Goal: Task Accomplishment & Management: Use online tool/utility

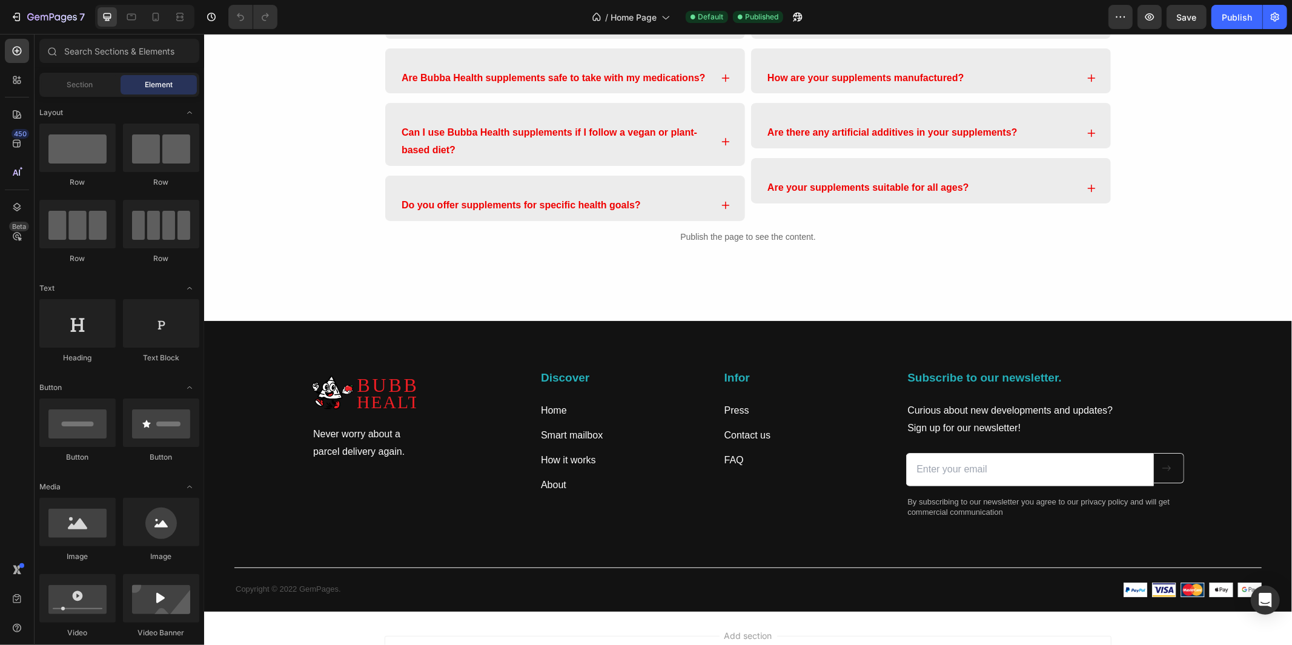
scroll to position [3587, 0]
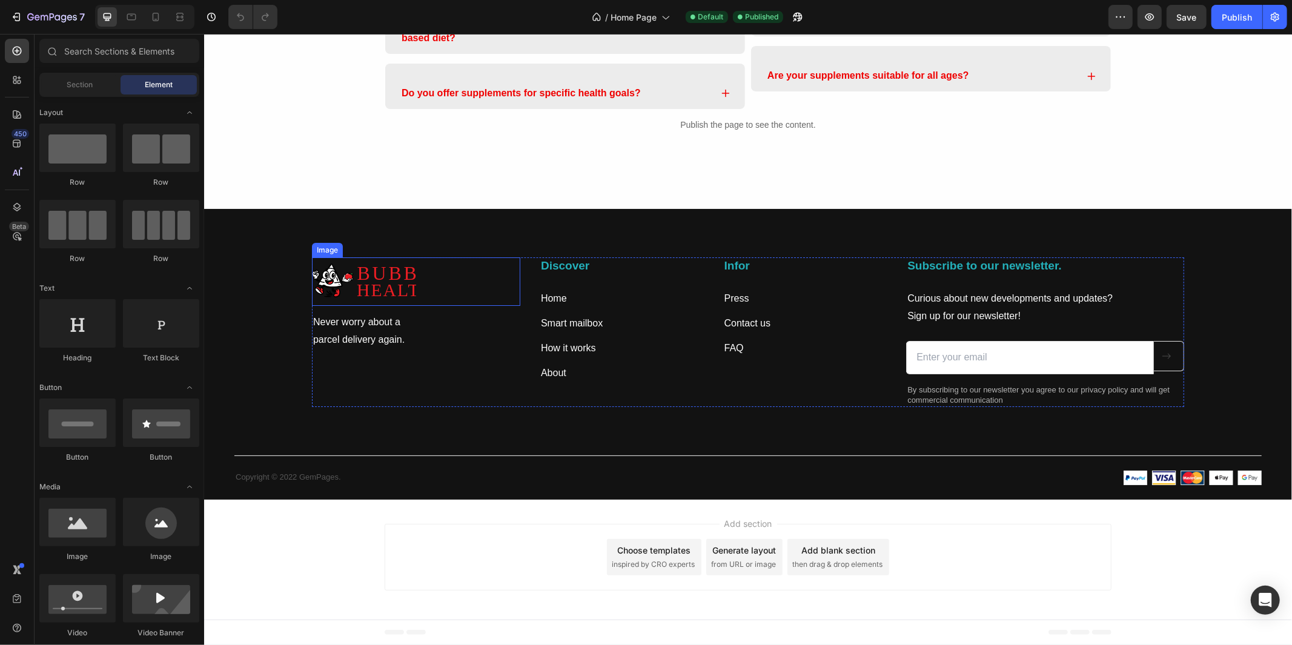
click at [354, 282] on img at bounding box center [363, 281] width 104 height 48
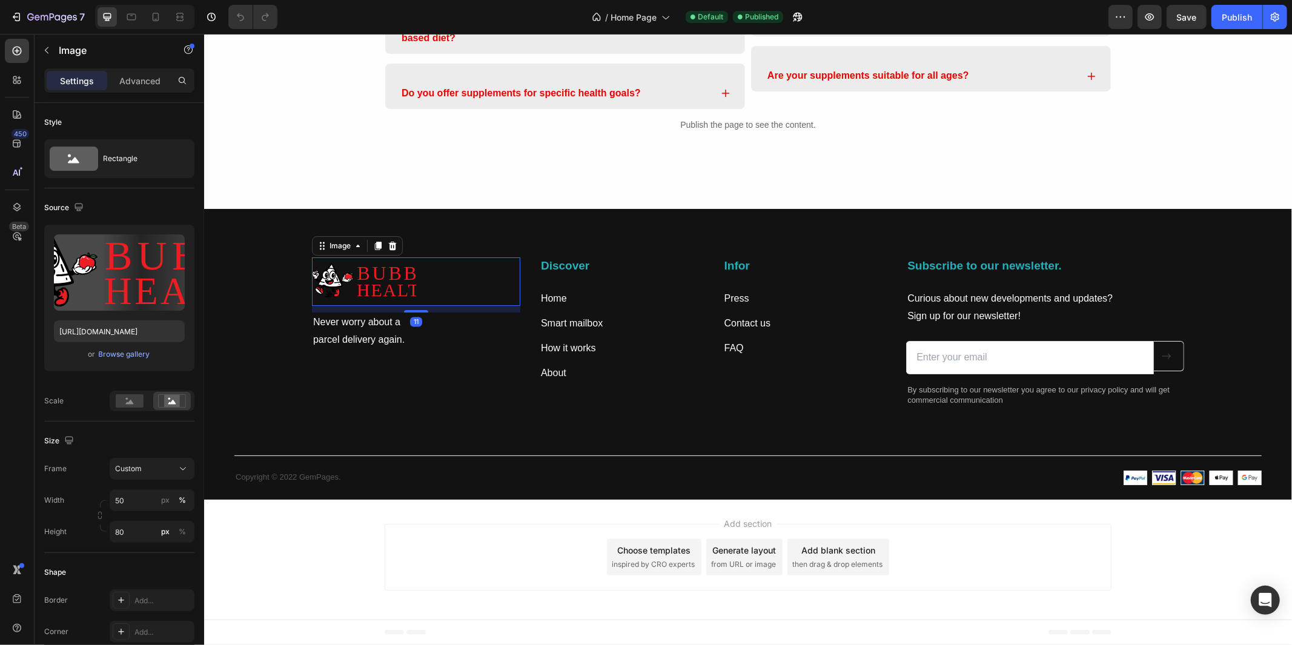
click at [386, 287] on img at bounding box center [363, 281] width 104 height 48
click at [402, 277] on img at bounding box center [363, 281] width 104 height 48
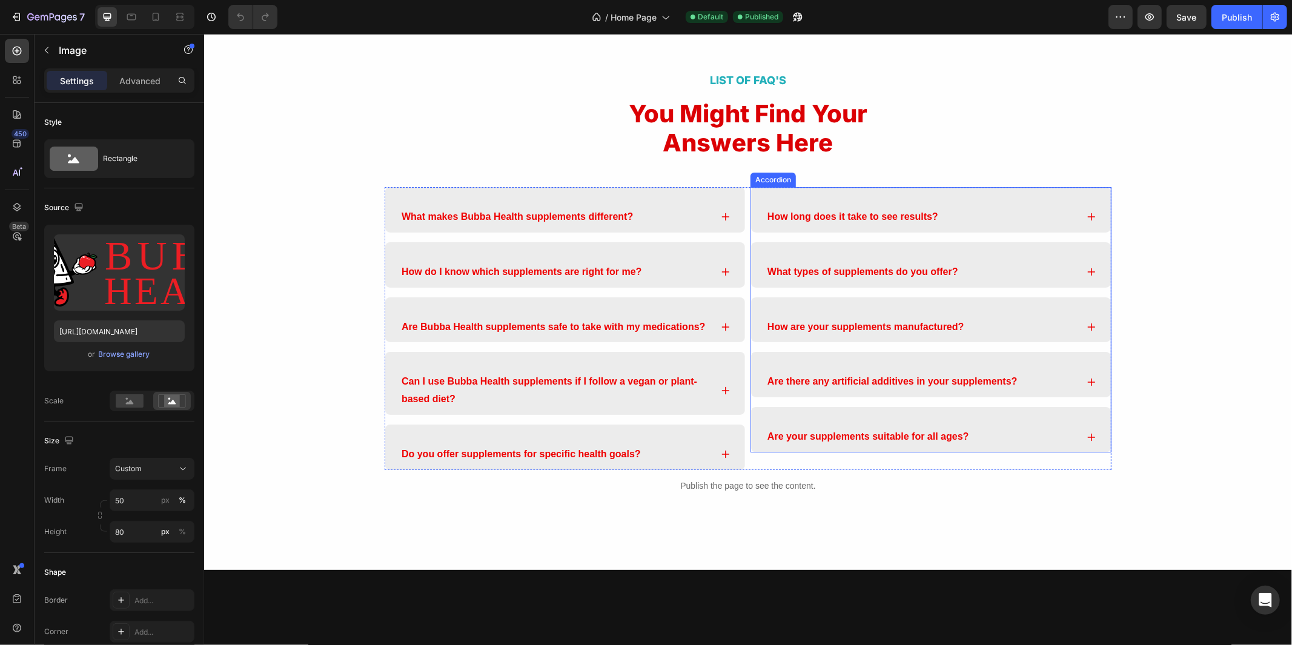
scroll to position [3323, 0]
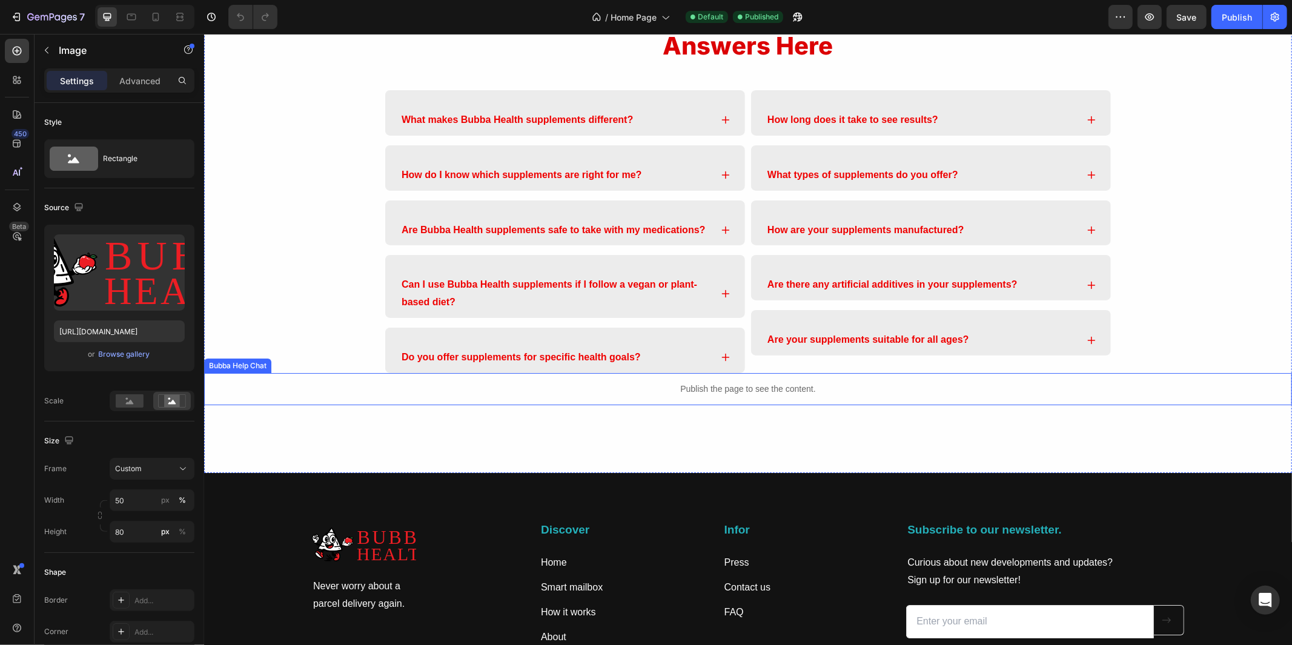
click at [820, 388] on p "Publish the page to see the content." at bounding box center [748, 388] width 1088 height 13
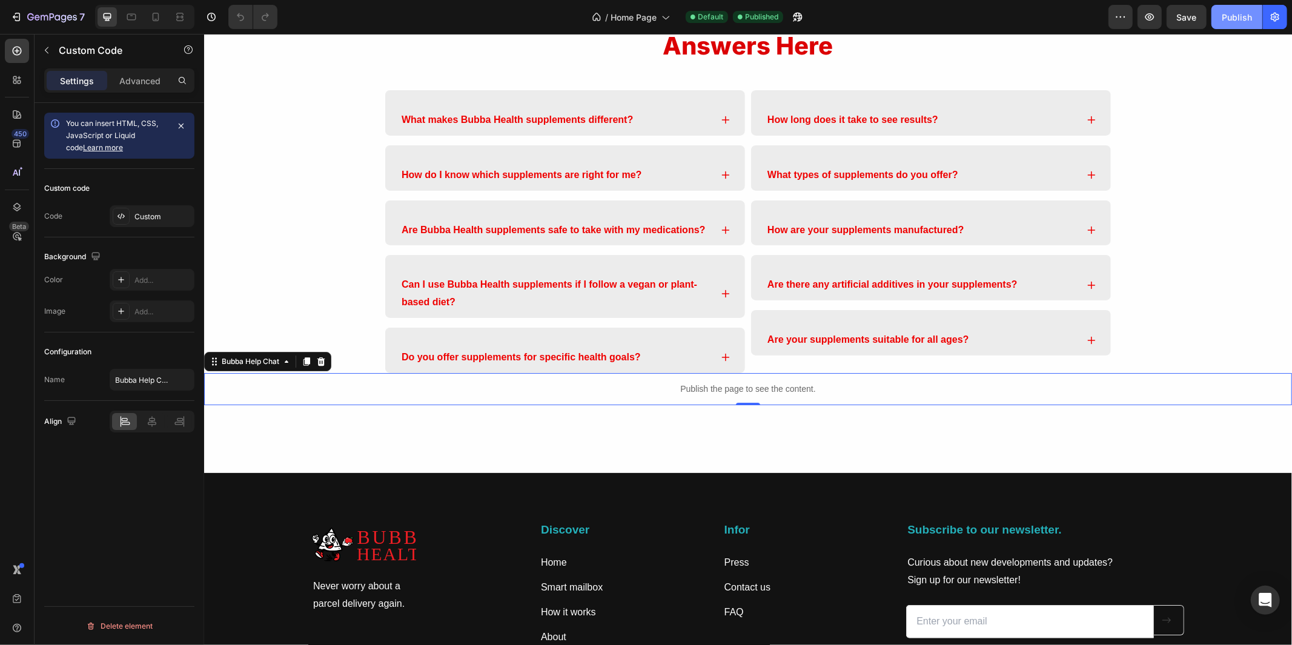
click at [1224, 27] on button "Publish" at bounding box center [1237, 17] width 51 height 24
click at [705, 401] on div "Publish the page to see the content." at bounding box center [748, 389] width 1088 height 32
click at [128, 83] on p "Advanced" at bounding box center [139, 81] width 41 height 13
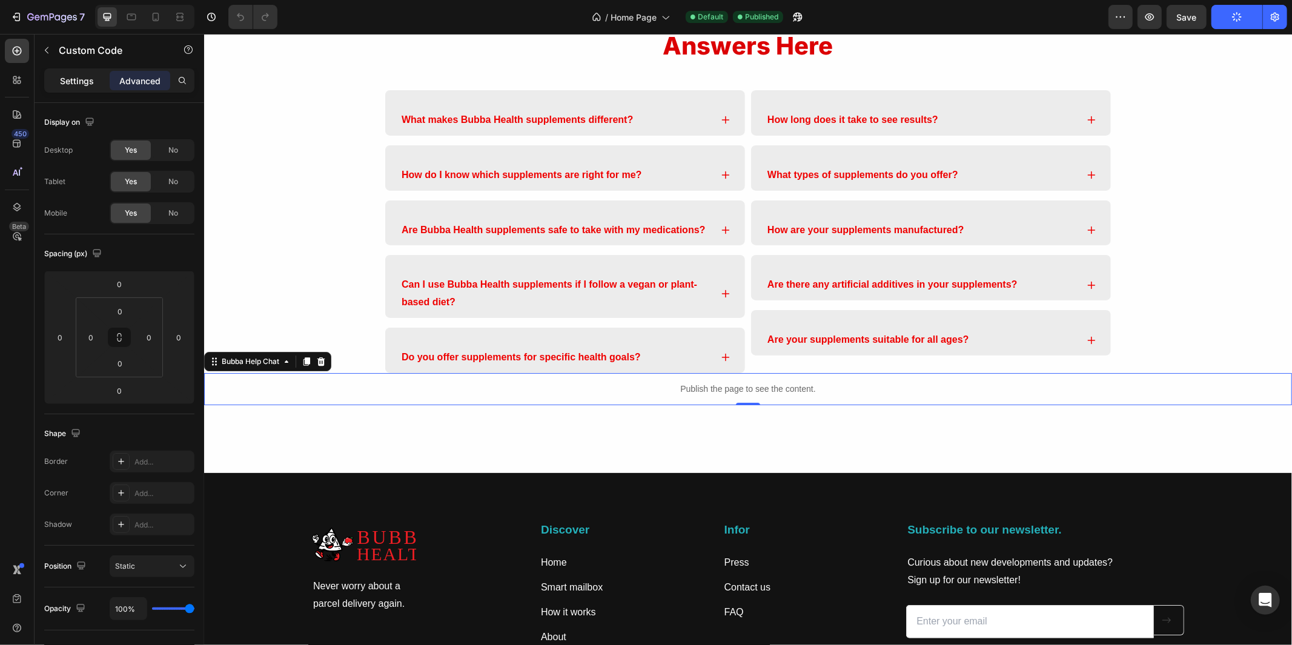
click at [76, 81] on p "Settings" at bounding box center [77, 81] width 34 height 13
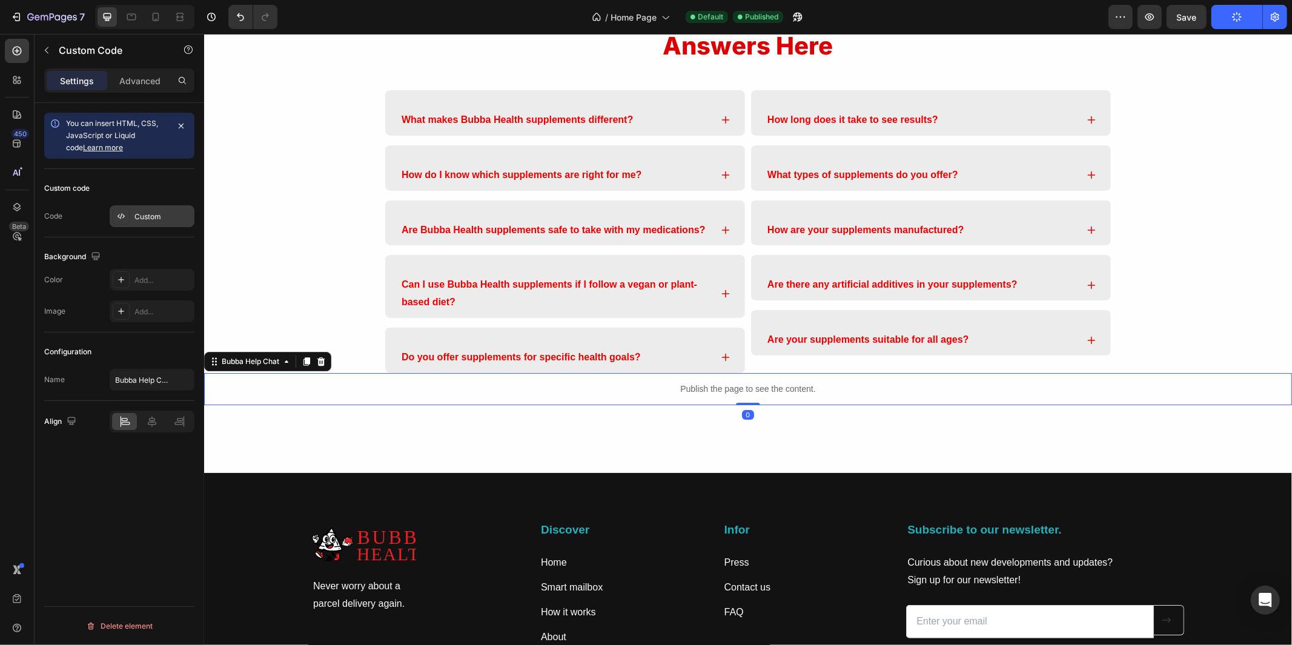
click at [154, 221] on div "Custom" at bounding box center [162, 216] width 57 height 11
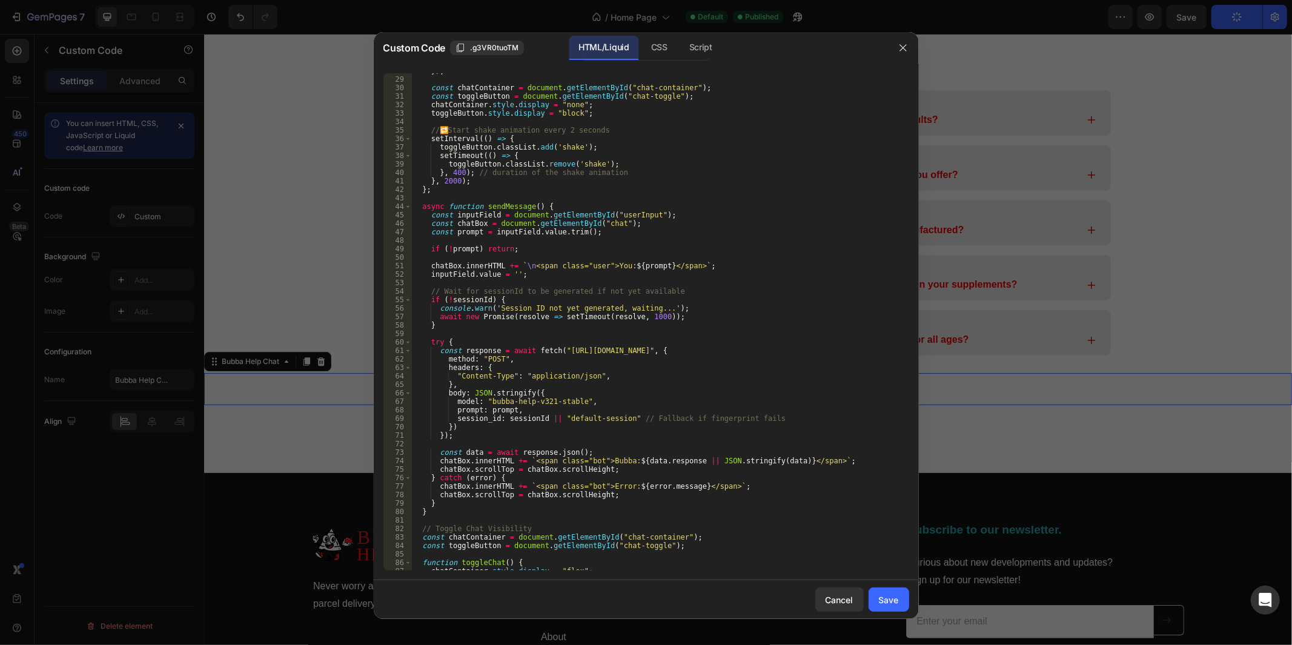
scroll to position [33, 0]
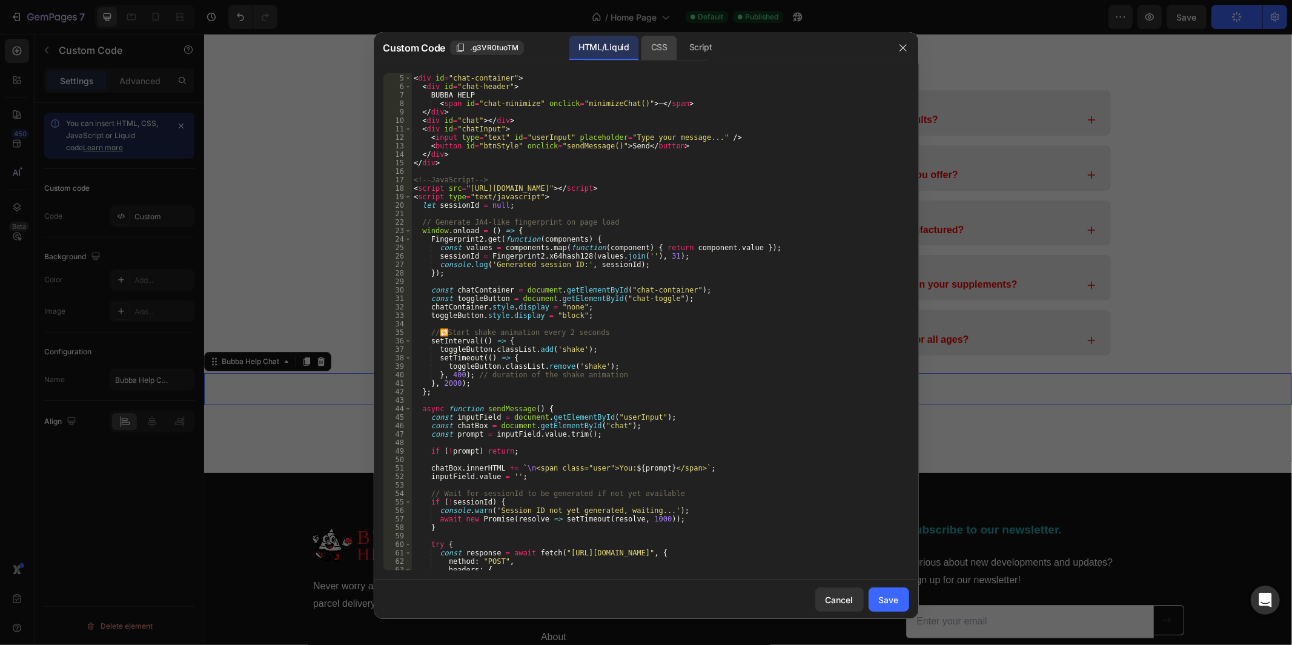
click at [680, 51] on div "CSS" at bounding box center [701, 48] width 42 height 24
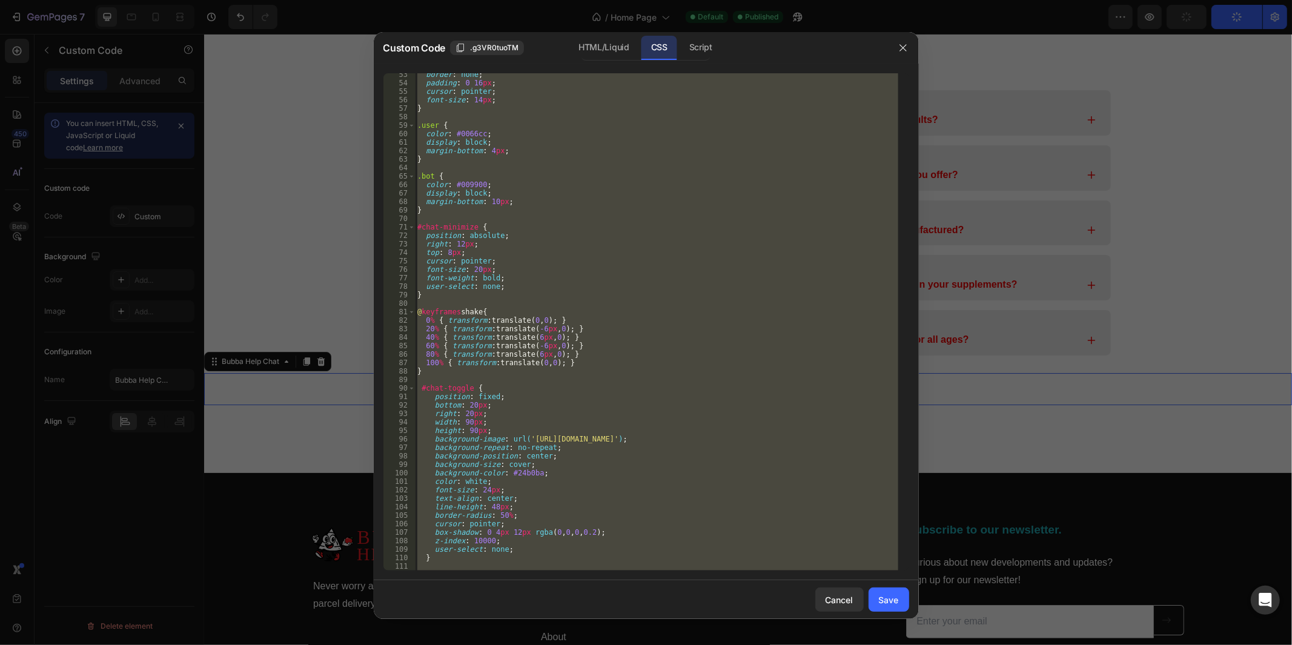
scroll to position [545, 0]
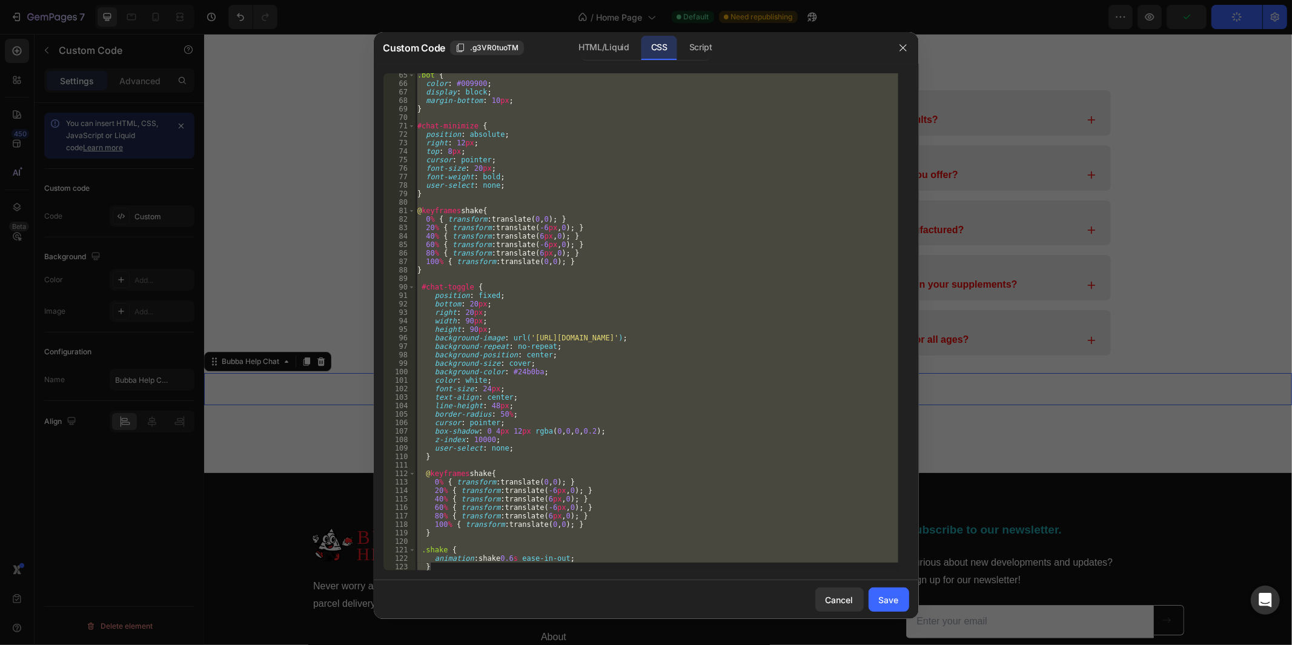
click at [704, 252] on div ".bot { color : #009900 ; display : block ; margin-bottom : 10 px ; } #chat-mini…" at bounding box center [656, 321] width 483 height 497
type textarea "80% { transform: translate(6px, 0); }"
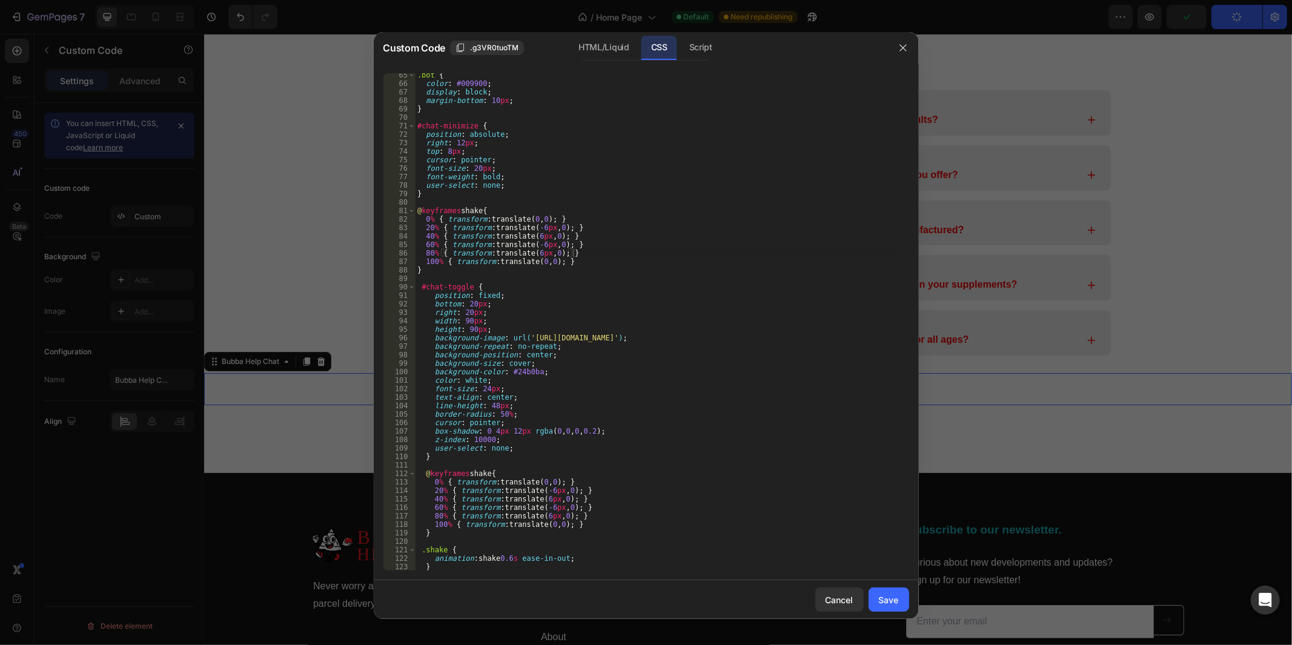
click at [1140, 111] on div at bounding box center [646, 322] width 1292 height 645
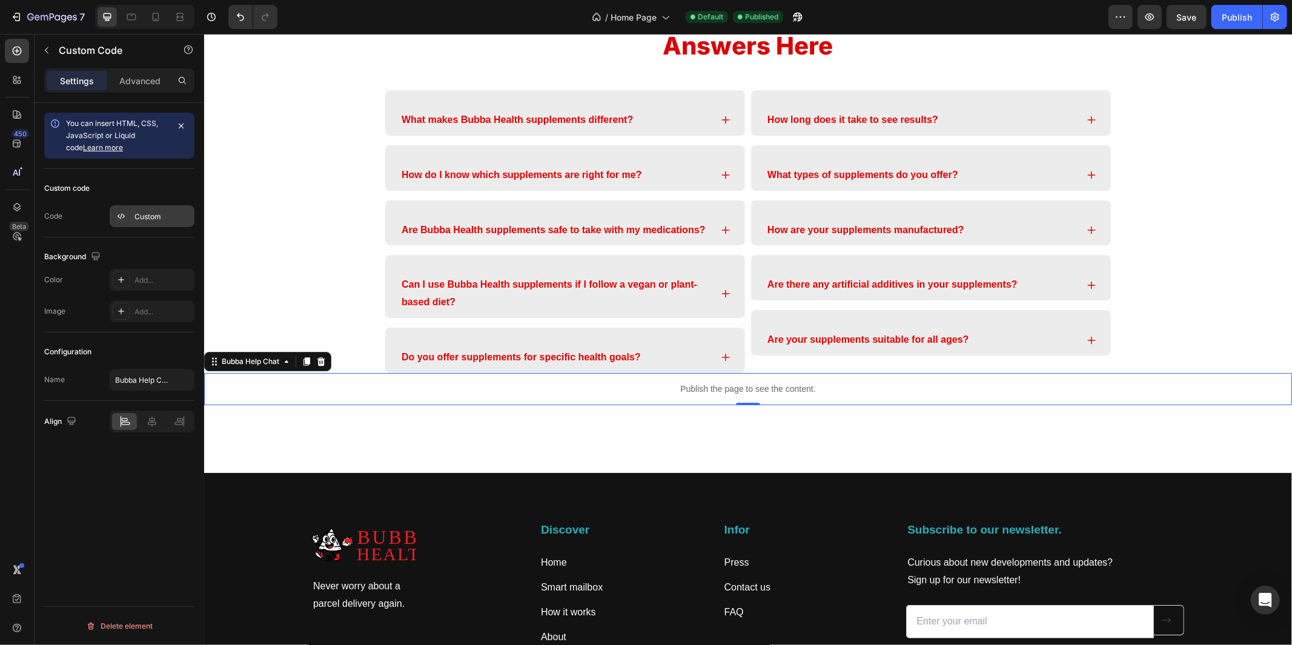
click at [155, 217] on div "Custom" at bounding box center [162, 216] width 57 height 11
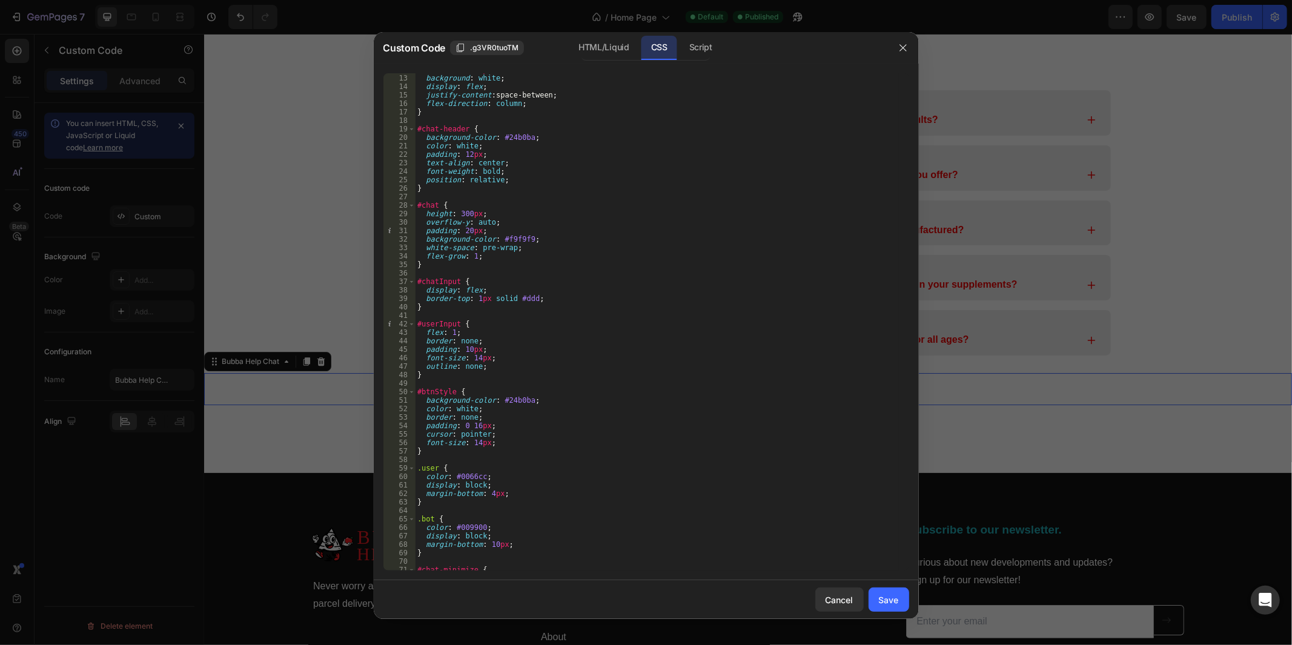
scroll to position [0, 0]
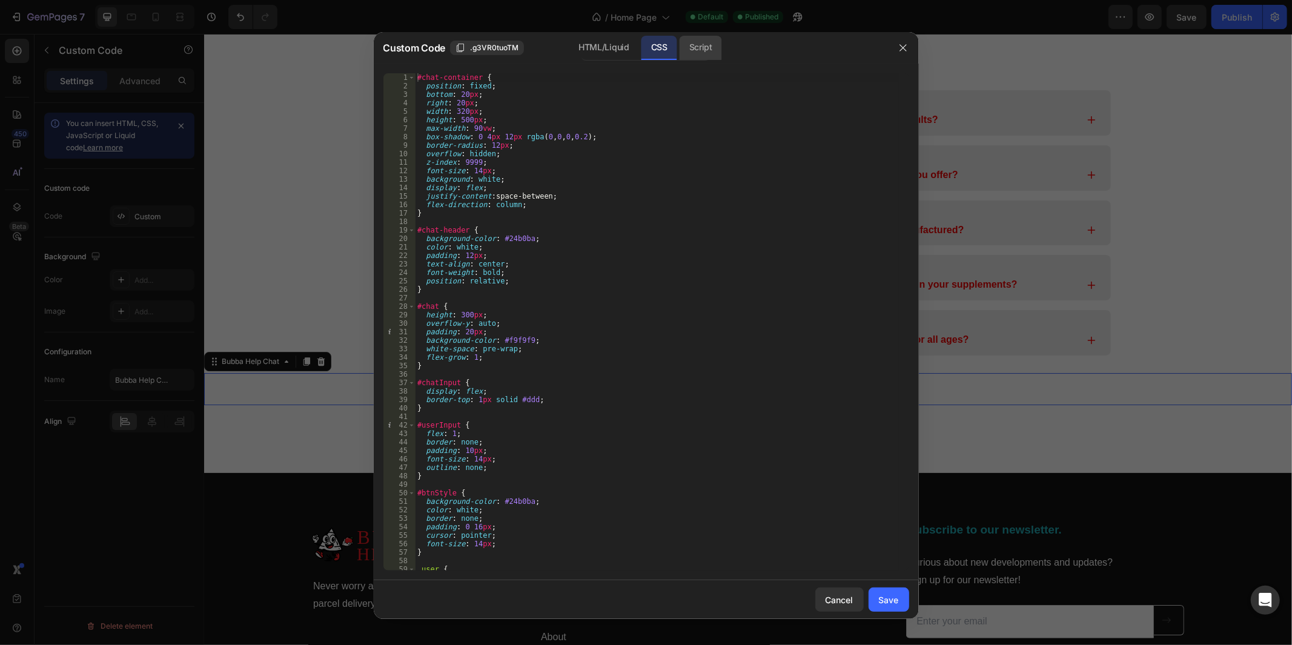
click at [691, 37] on div "Script" at bounding box center [701, 48] width 42 height 24
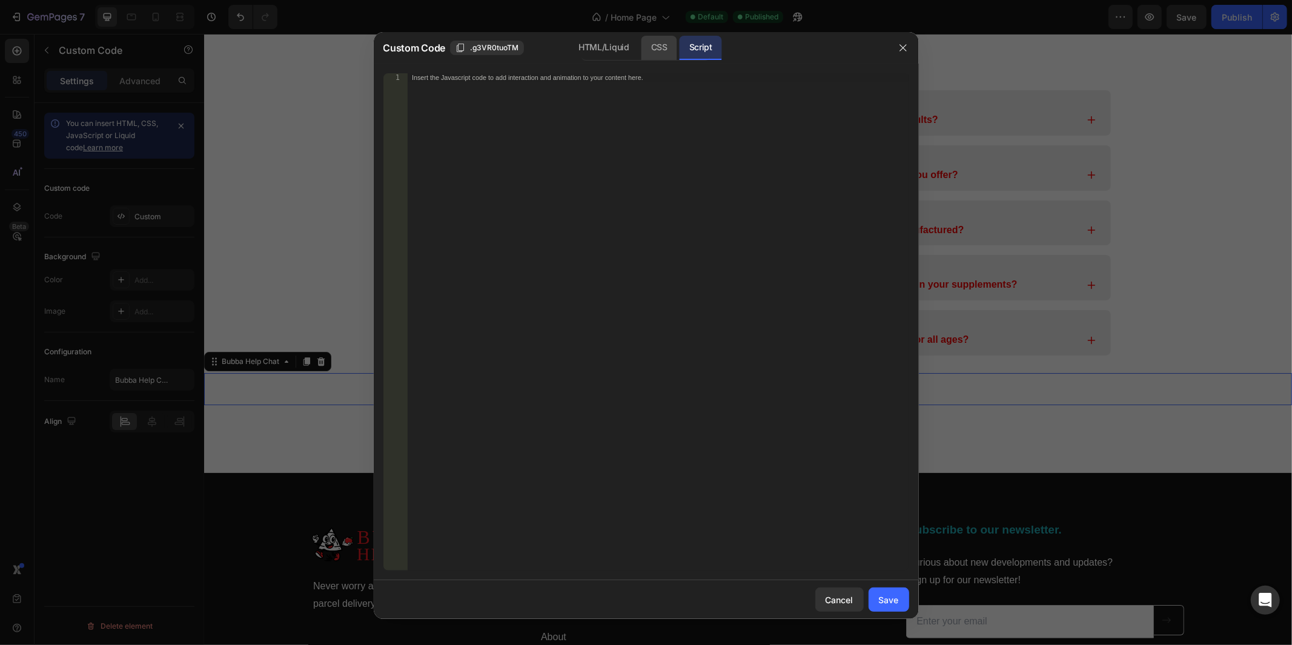
click at [652, 47] on div "CSS" at bounding box center [660, 48] width 36 height 24
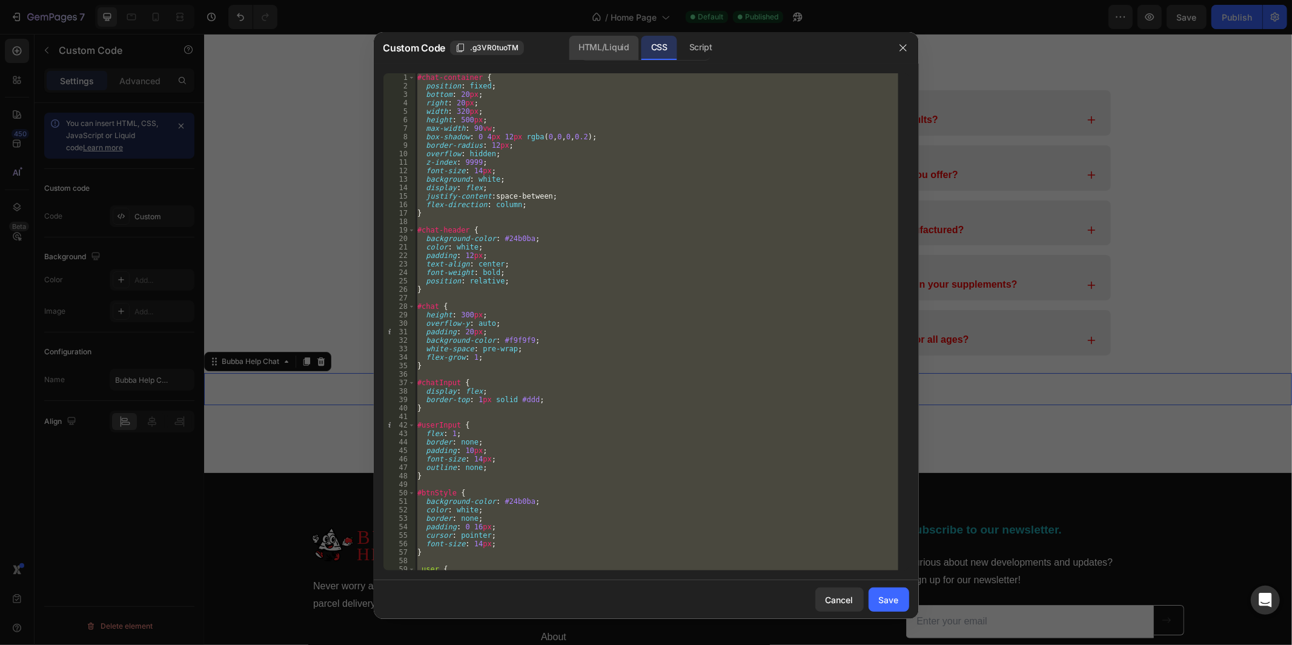
click at [597, 45] on div "HTML/Liquid" at bounding box center [604, 48] width 70 height 24
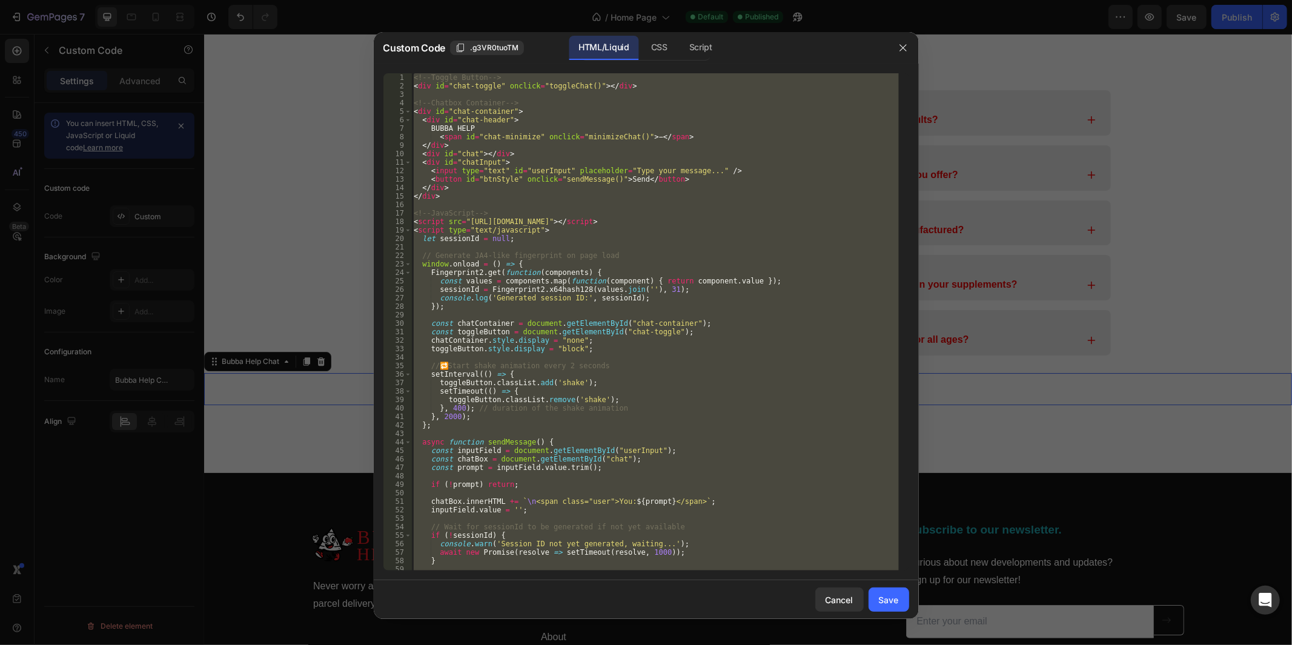
scroll to position [316, 0]
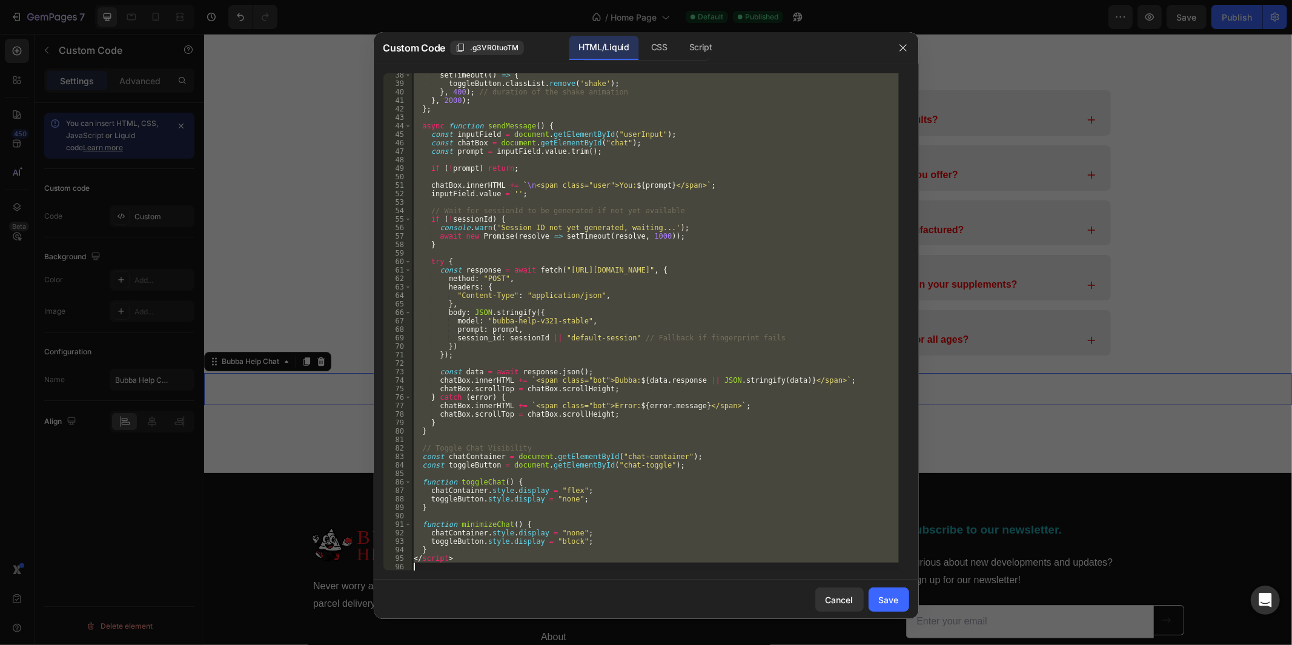
click at [782, 480] on div "setTimeout (( ) => { toggleButton . classList . remove ( 'shake' ) ; } , 400 ) …" at bounding box center [655, 321] width 488 height 497
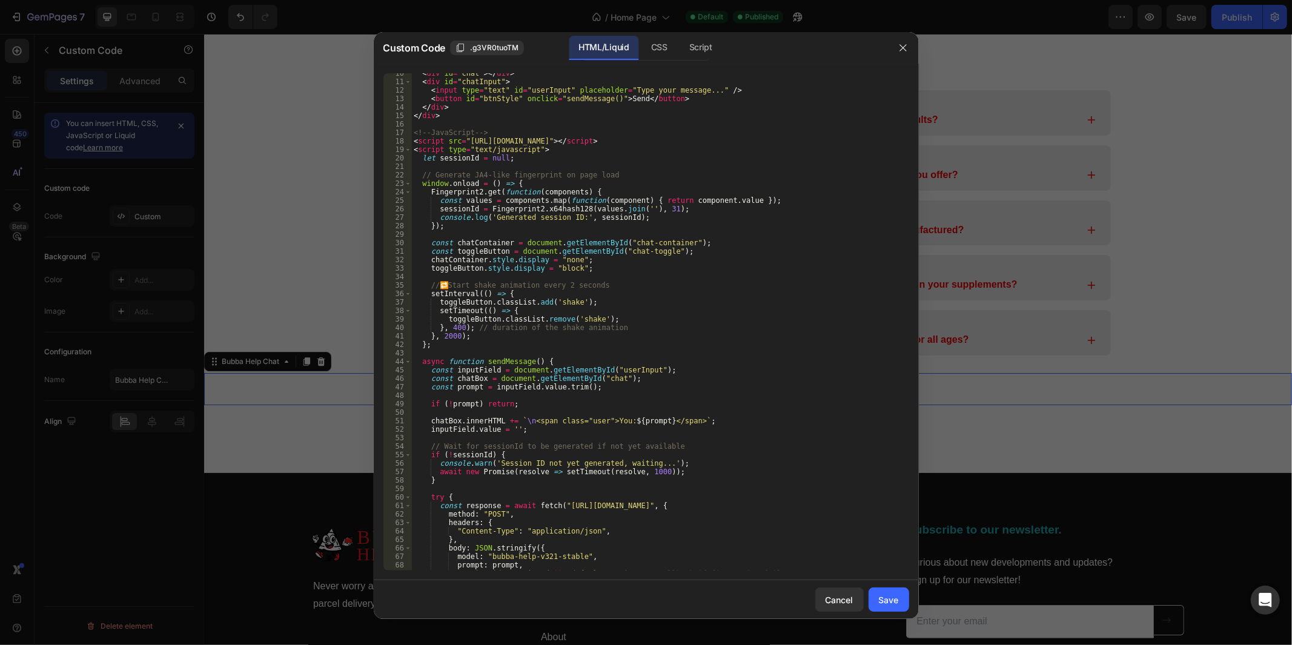
scroll to position [0, 0]
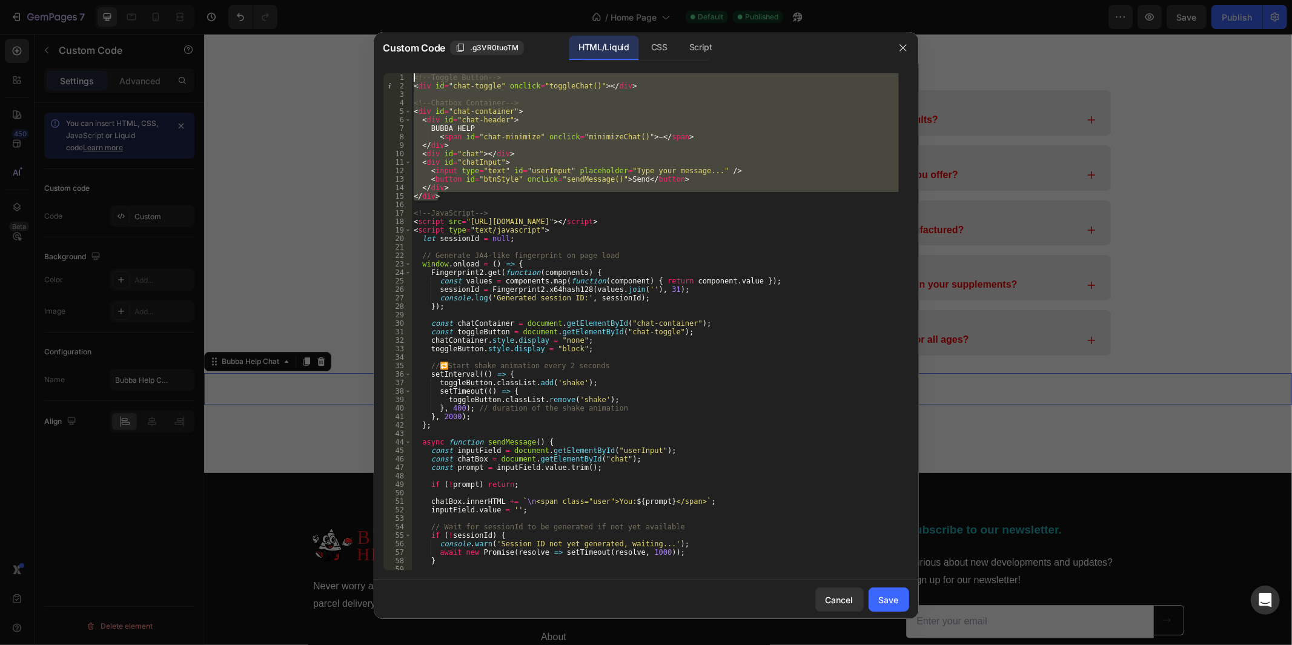
drag, startPoint x: 455, startPoint y: 194, endPoint x: 406, endPoint y: 55, distance: 147.7
click at [406, 55] on div "Custom Code .g3VR0tuoTM HTML/Liquid CSS Script function toggleChat() { 1 2 3 4 …" at bounding box center [646, 325] width 545 height 587
click at [680, 44] on div "CSS" at bounding box center [701, 48] width 42 height 24
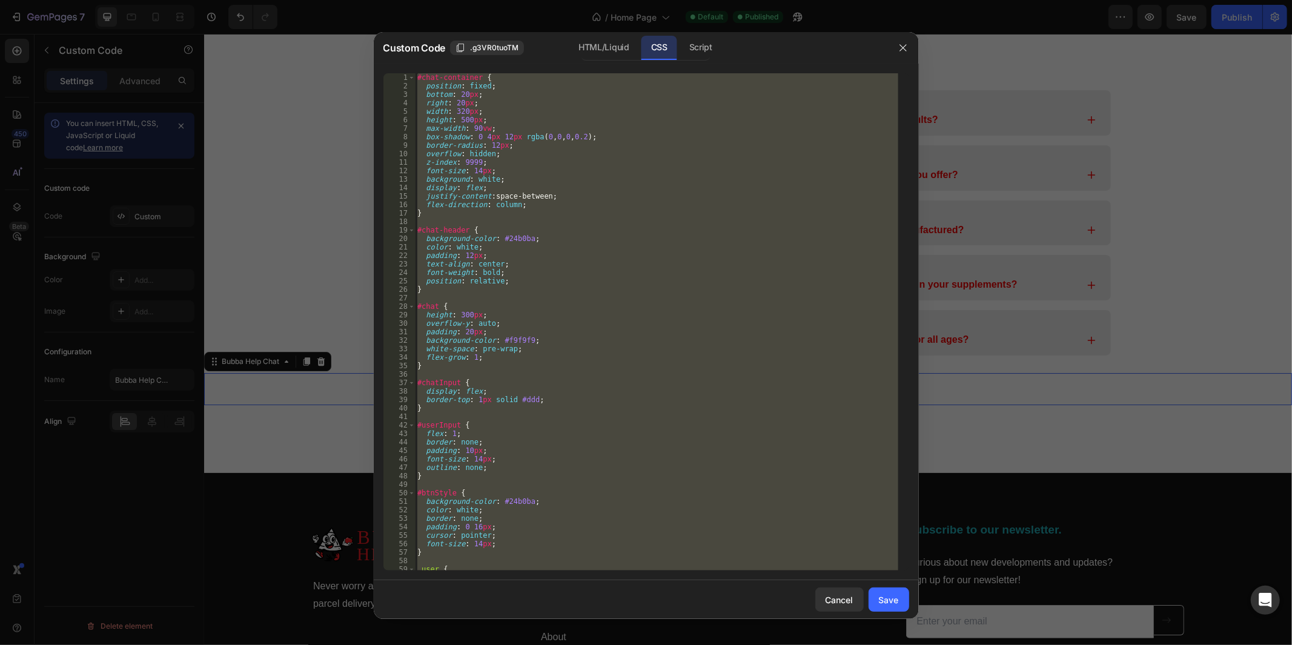
click at [583, 180] on div "#chat-container { position : fixed ; bottom : 20 px ; right : 20 px ; width : 3…" at bounding box center [656, 321] width 483 height 497
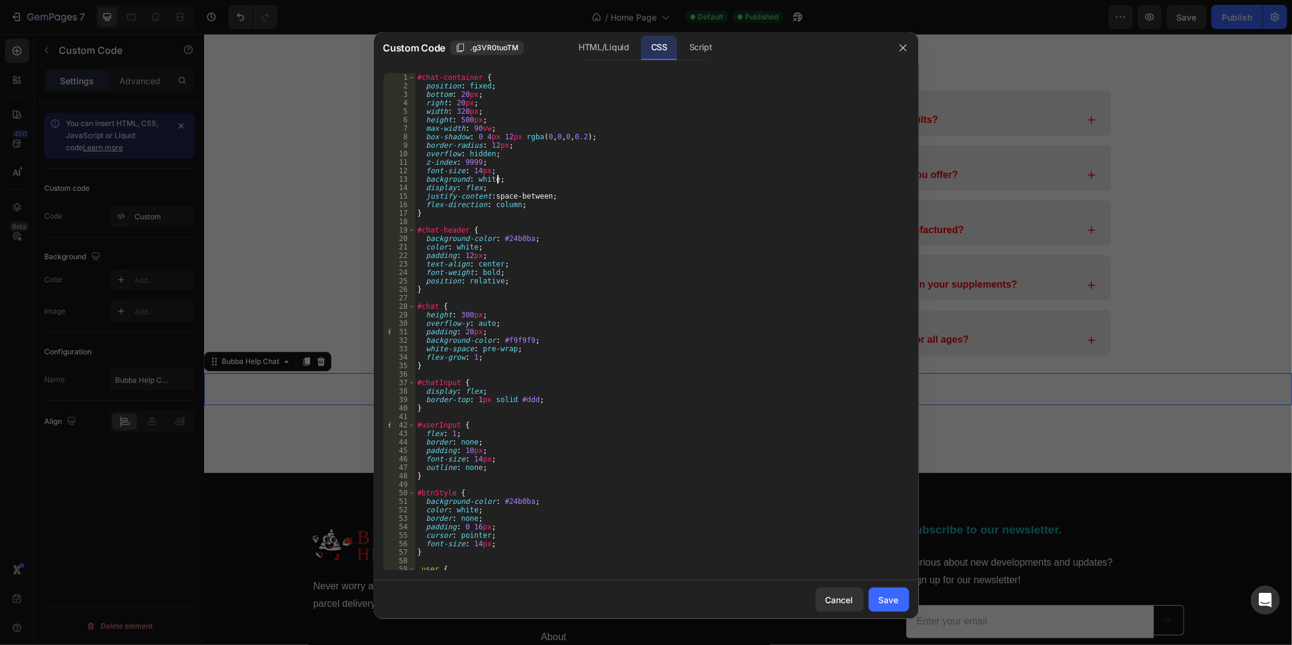
click at [623, 162] on div "#chat-container { position : fixed ; bottom : 20 px ; right : 20 px ; width : 3…" at bounding box center [656, 330] width 483 height 515
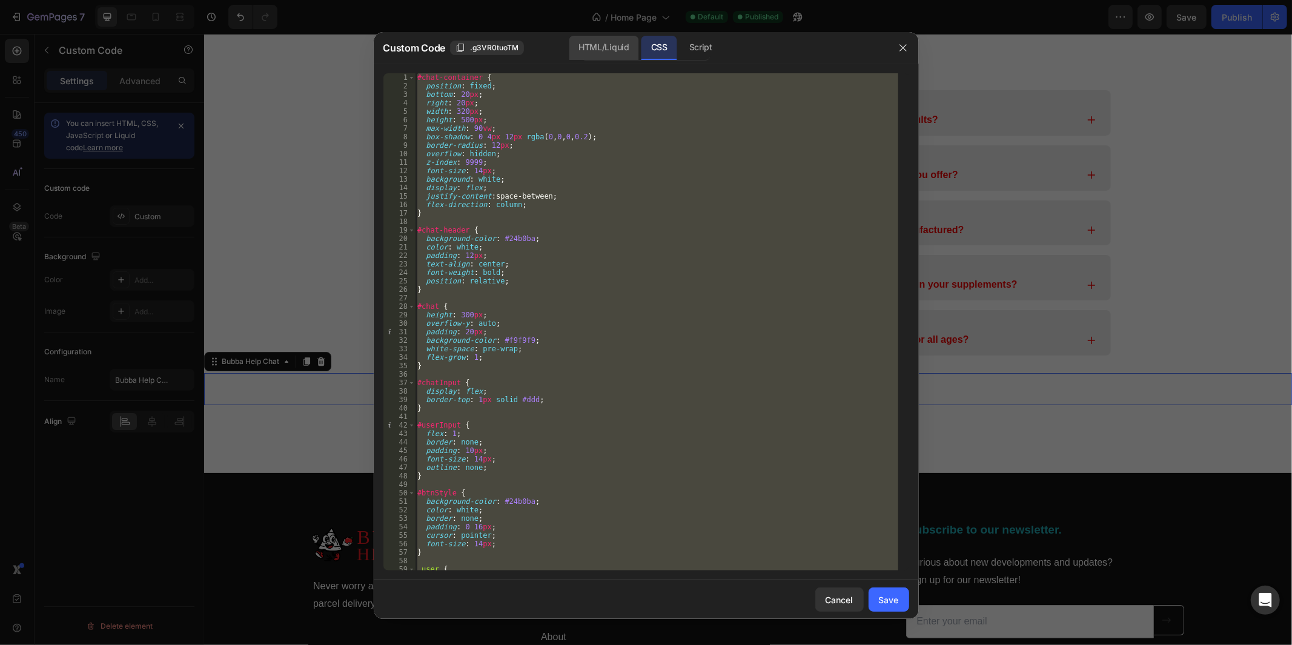
click at [600, 45] on div "HTML/Liquid" at bounding box center [604, 48] width 70 height 24
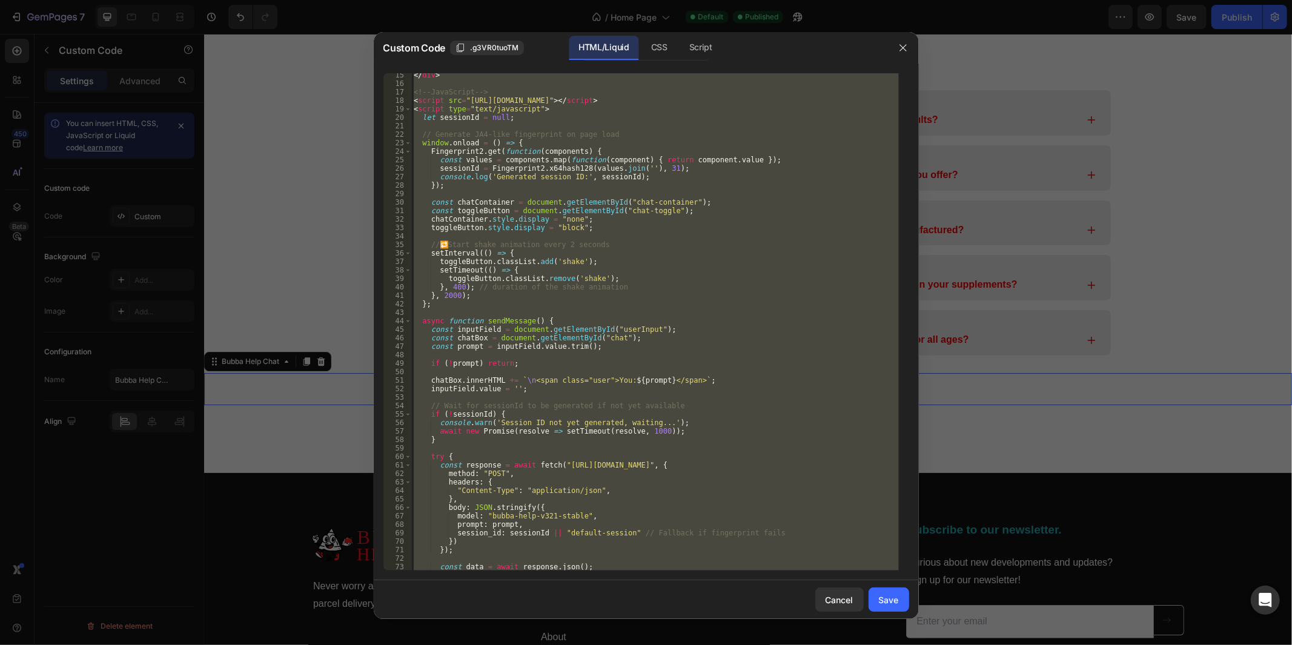
scroll to position [316, 0]
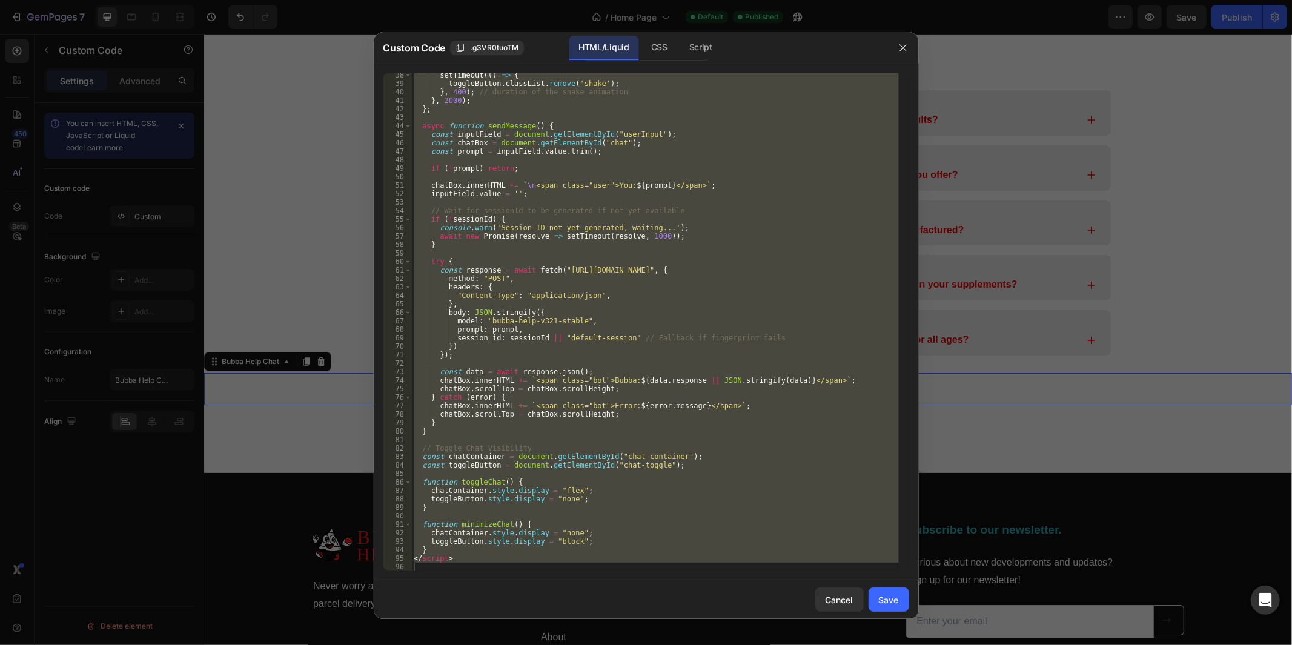
click at [599, 448] on div "setTimeout (( ) => { toggleButton . classList . remove ( 'shake' ) ; } , 400 ) …" at bounding box center [655, 321] width 488 height 497
drag, startPoint x: 415, startPoint y: 212, endPoint x: 659, endPoint y: 638, distance: 490.9
click at [659, 638] on div "Custom Code .g3VR0tuoTM HTML/Liquid CSS Script // Toggle Chat Visibility 38 39 …" at bounding box center [646, 322] width 1292 height 645
click at [510, 225] on div "setTimeout (( ) => { toggleButton . classList . remove ( 'shake' ) ; } , 400 ) …" at bounding box center [655, 321] width 488 height 497
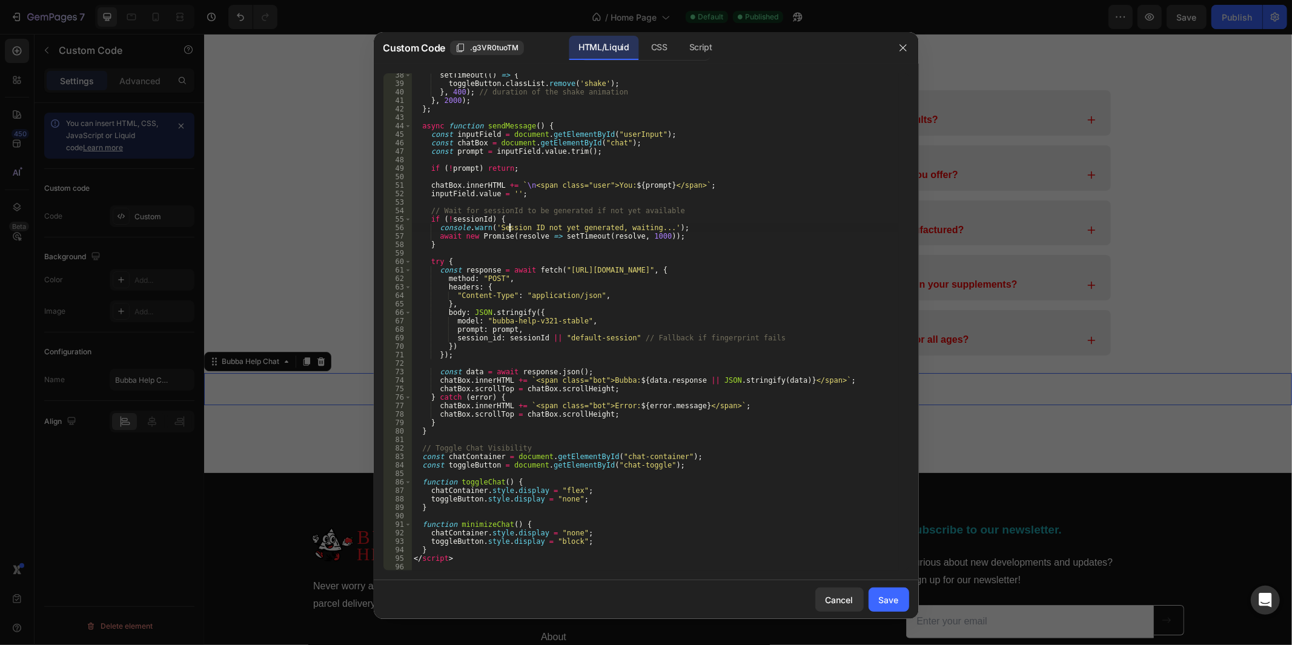
scroll to position [74, 0]
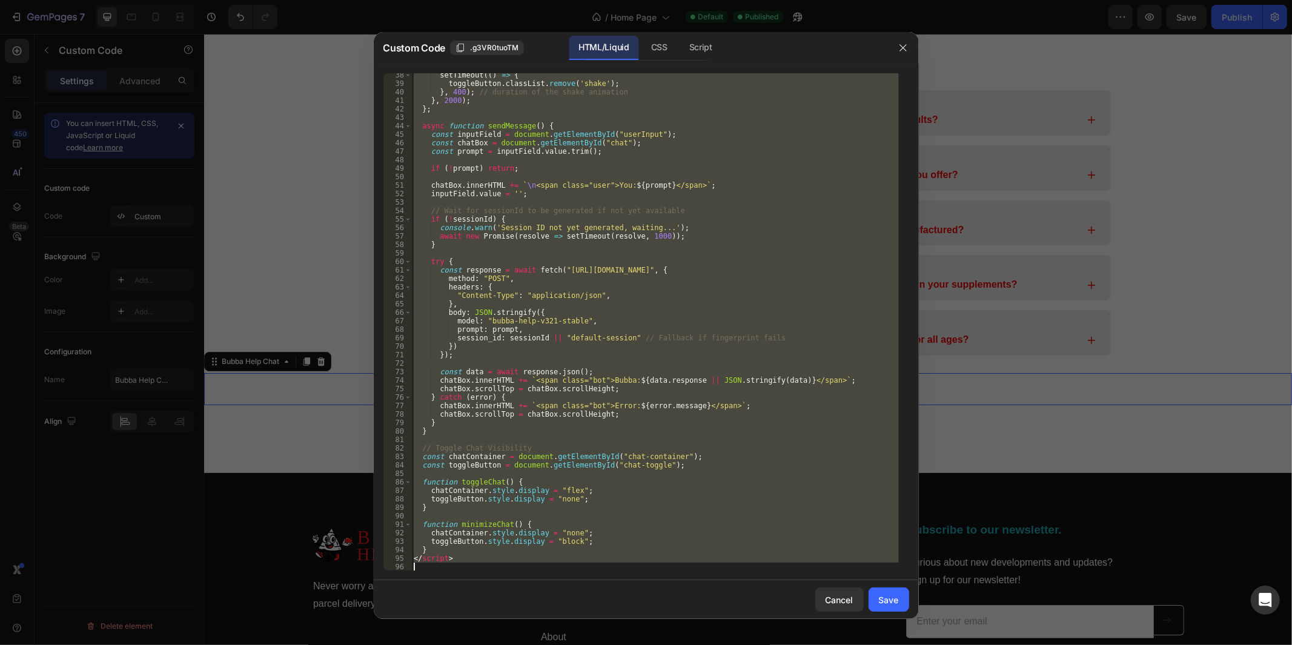
drag, startPoint x: 414, startPoint y: 149, endPoint x: 697, endPoint y: 611, distance: 541.1
click at [697, 611] on div "Custom Code .g3VR0tuoTM HTML/Liquid CSS Script console.warn('Session ID not yet…" at bounding box center [646, 325] width 545 height 587
type textarea "</script>"
paste textarea
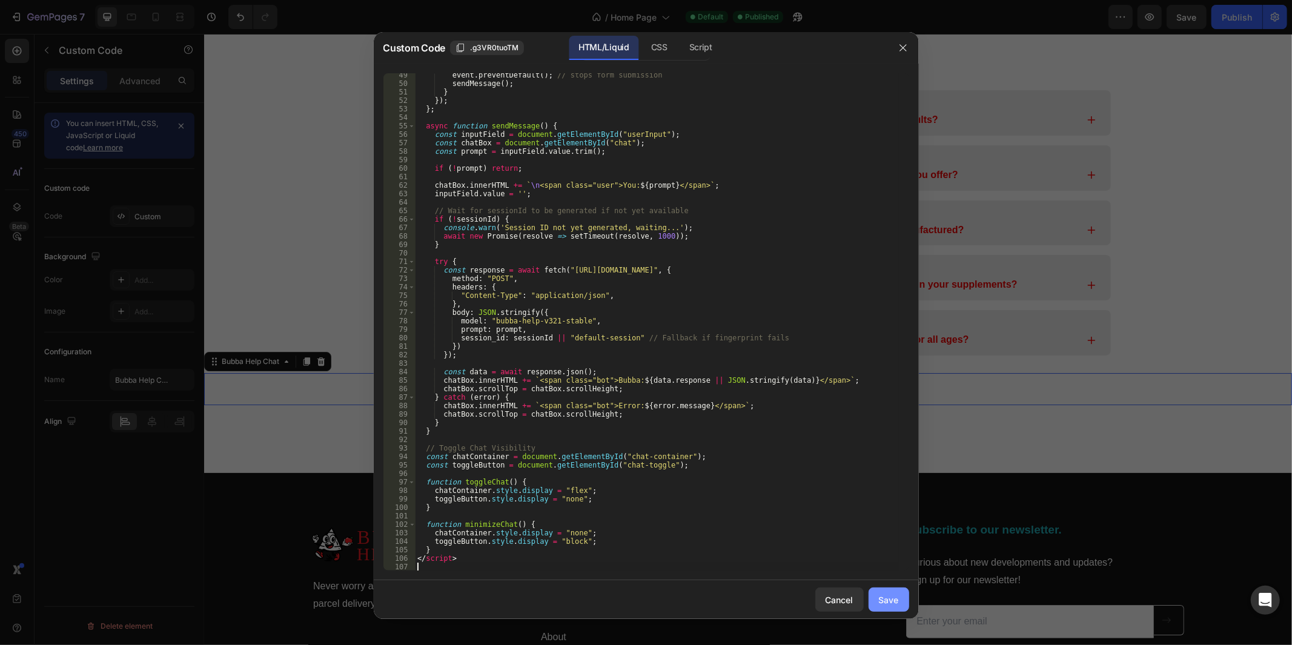
click at [898, 599] on div "Save" at bounding box center [889, 600] width 20 height 13
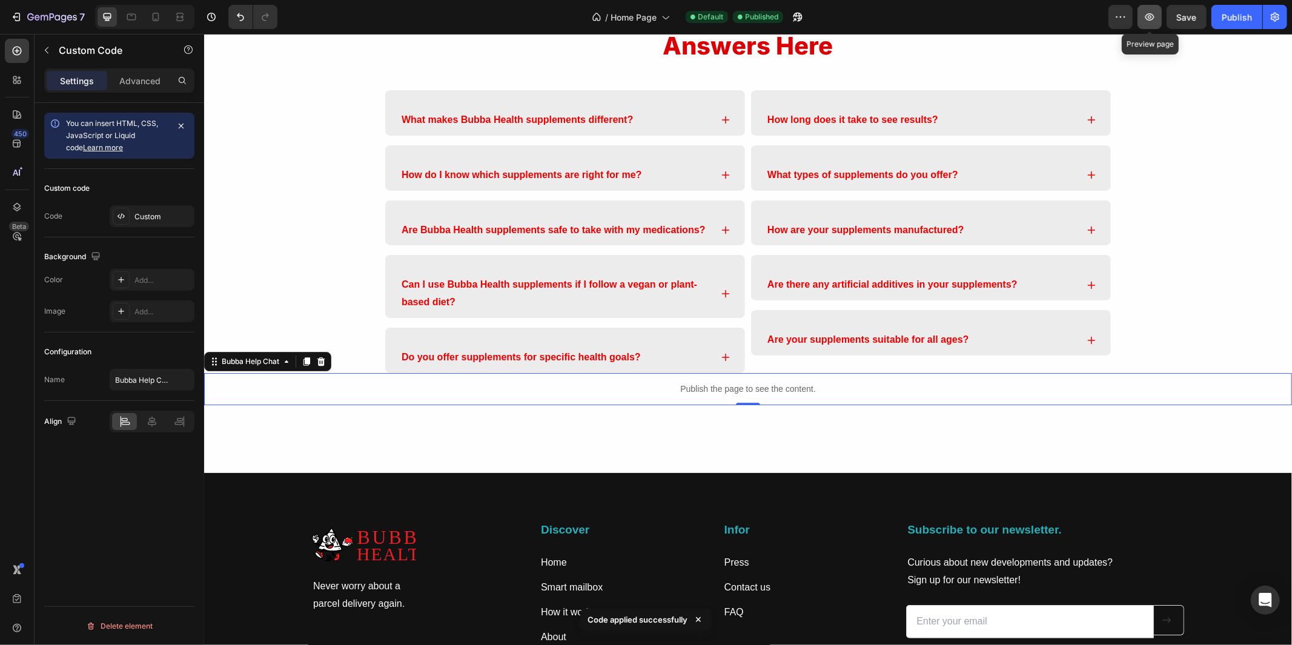
click at [1154, 18] on icon "button" at bounding box center [1150, 16] width 9 height 7
click at [1246, 14] on div "Publish" at bounding box center [1237, 17] width 30 height 13
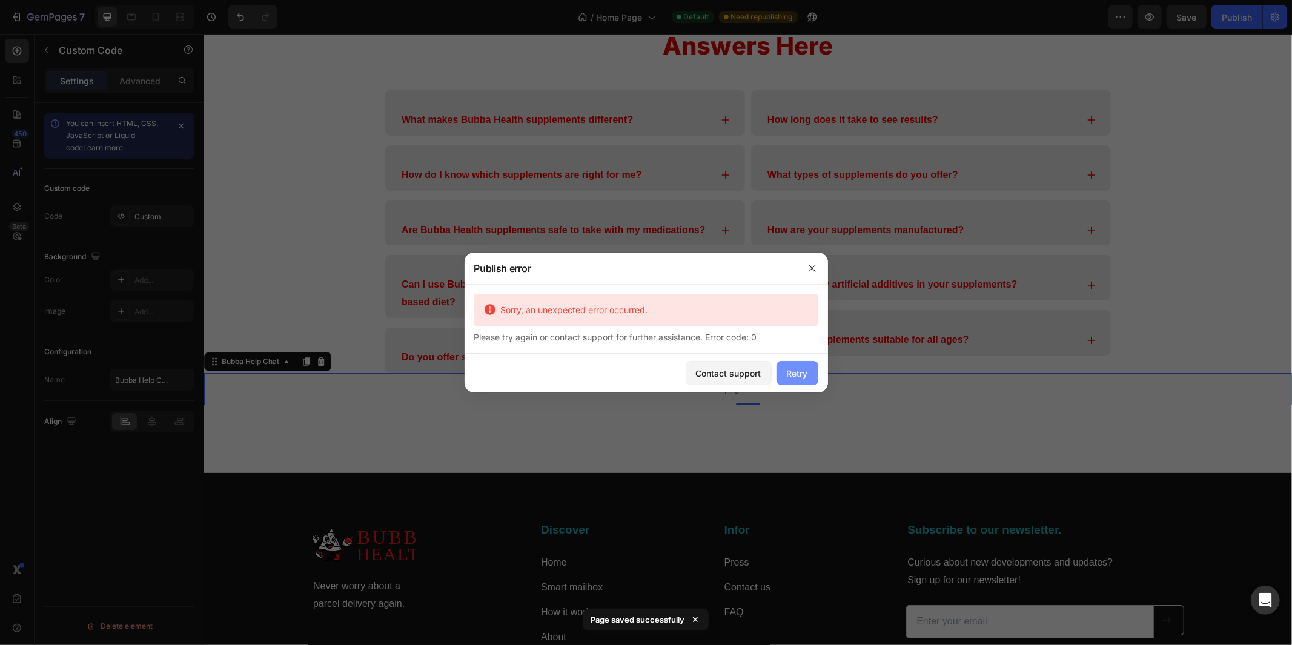
click at [802, 371] on div "Retry" at bounding box center [797, 373] width 21 height 13
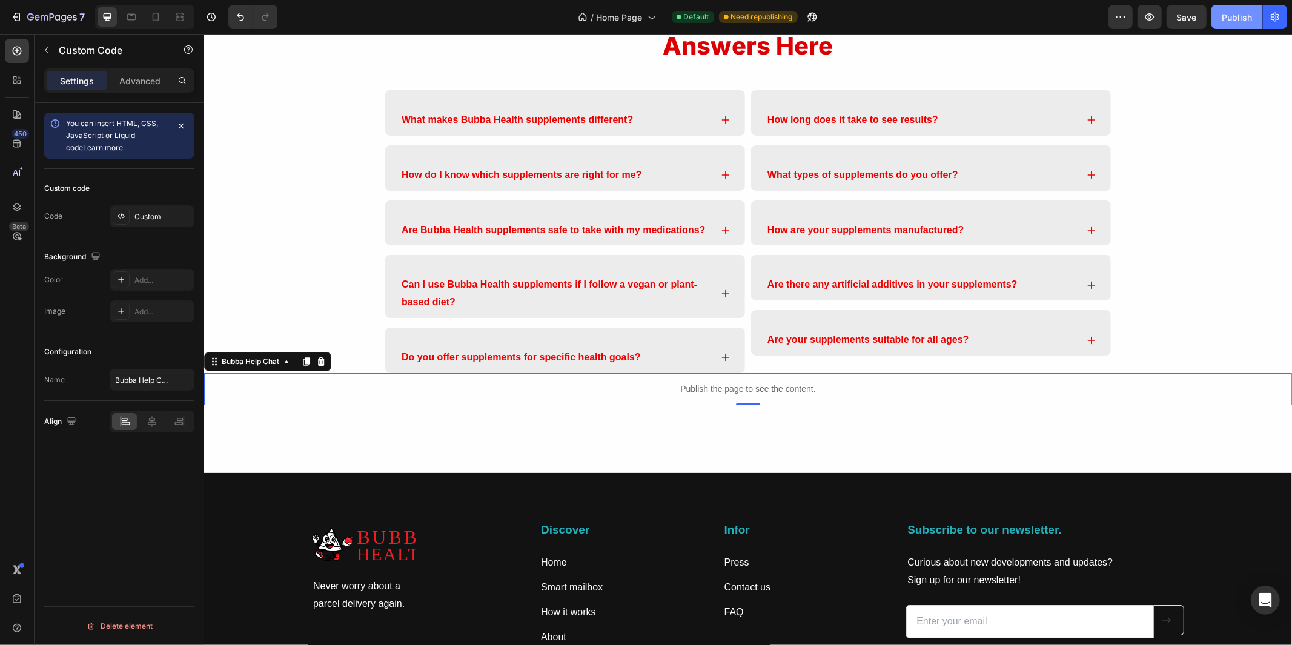
click at [1221, 21] on button "Publish" at bounding box center [1237, 17] width 51 height 24
